Goal: Task Accomplishment & Management: Complete application form

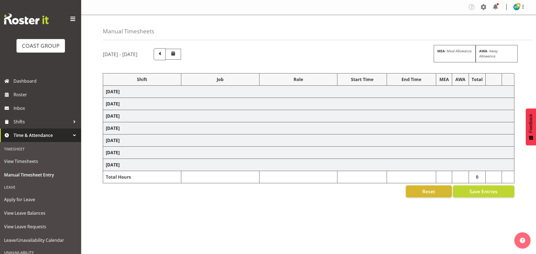
scroll to position [12, 0]
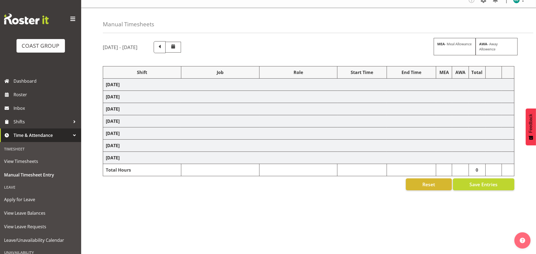
select select "50819"
select select "47"
select select "50819"
select select "47"
select select "50819"
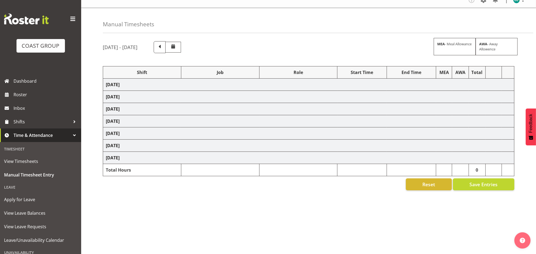
select select "47"
select select "50819"
select select "47"
select select "50819"
select select "47"
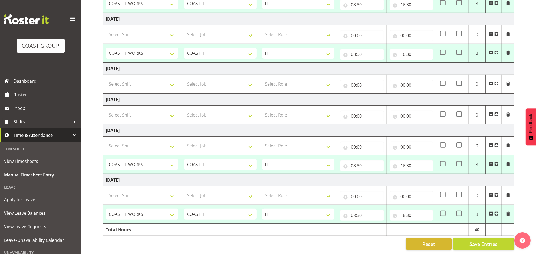
scroll to position [0, 0]
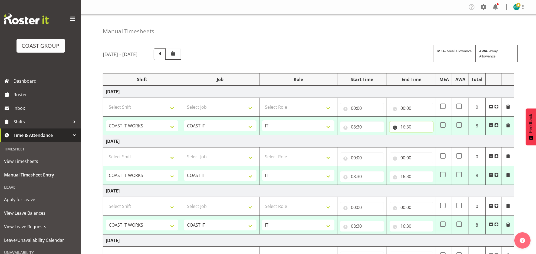
click at [406, 127] on input "16:30" at bounding box center [412, 126] width 44 height 11
click at [426, 142] on select "00 01 02 03 04 05 06 07 08 09 10 11 12 13 14 15 16 17 18 19 20 21 22 23" at bounding box center [426, 140] width 12 height 11
select select "19"
click at [420, 135] on select "00 01 02 03 04 05 06 07 08 09 10 11 12 13 14 15 16 17 18 19 20 21 22 23" at bounding box center [426, 140] width 12 height 11
type input "19:30"
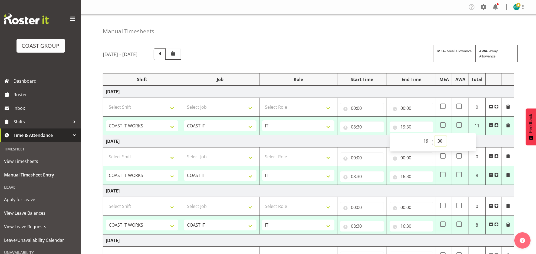
click at [442, 140] on select "00 01 02 03 04 05 06 07 08 09 10 11 12 13 14 15 16 17 18 19 20 21 22 23 24 25 2…" at bounding box center [440, 140] width 12 height 11
select select "0"
click at [434, 135] on select "00 01 02 03 04 05 06 07 08 09 10 11 12 13 14 15 16 17 18 19 20 21 22 23 24 25 2…" at bounding box center [440, 140] width 12 height 11
type input "19:00"
click at [522, 83] on div "[DATE] - [DATE] MEA - Meal Allowance AWA - Away Allowence Shift Job Role Start …" at bounding box center [319, 234] width 433 height 381
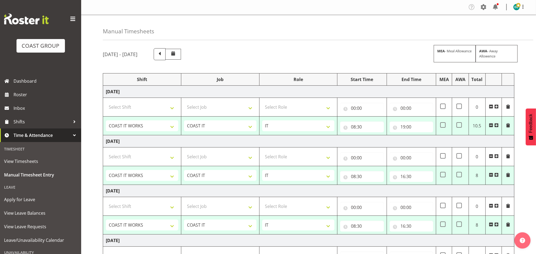
click at [508, 125] on span at bounding box center [508, 125] width 4 height 4
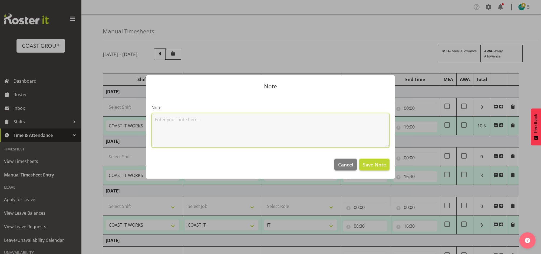
click at [327, 133] on textarea at bounding box center [271, 130] width 238 height 35
type textarea "new project management platform setup"
click at [388, 164] on button "Save Note" at bounding box center [374, 164] width 30 height 12
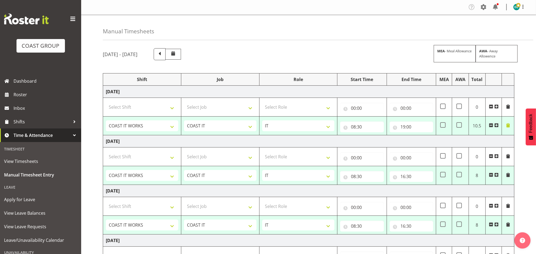
scroll to position [175, 0]
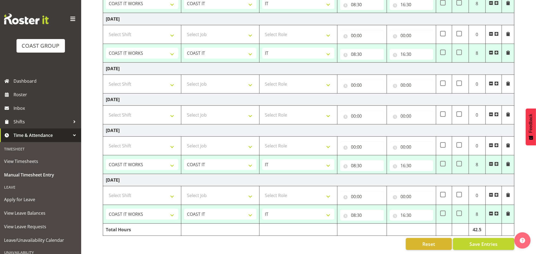
click at [478, 244] on div "[DATE] - [DATE] MEA - Meal Allowance AWA - Away Allowence Shift Job Role Start …" at bounding box center [319, 63] width 433 height 381
click at [486, 240] on span "Save Entries" at bounding box center [483, 243] width 28 height 7
select select "50819"
select select "47"
type input "08:30"
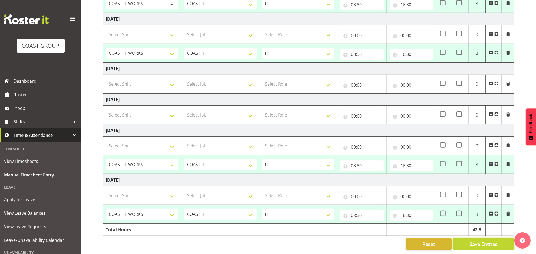
type input "19:00"
select select "50819"
select select "47"
type input "08:30"
type input "16:30"
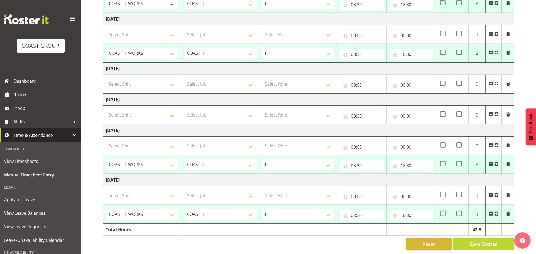
select select "50819"
select select "47"
type input "08:30"
type input "16:30"
select select "50819"
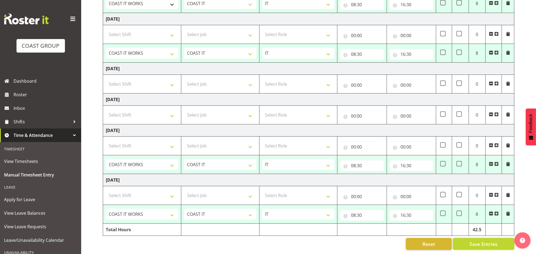
select select "47"
type input "08:30"
type input "16:30"
select select "50819"
select select "47"
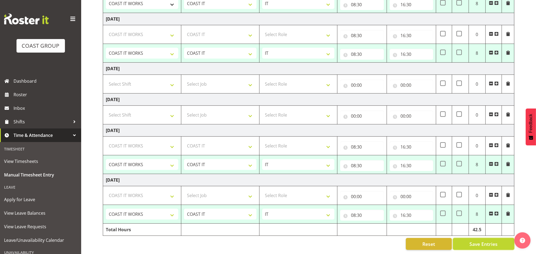
type input "08:30"
type input "16:30"
select select "50819"
select select "47"
select select "50819"
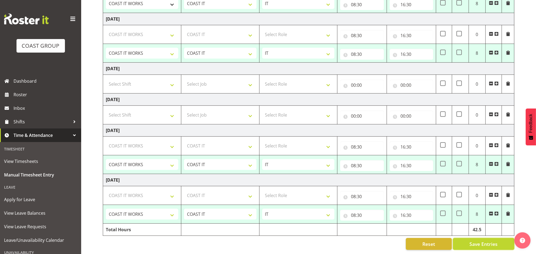
select select "47"
select select "50819"
select select "47"
select select "50819"
select select "47"
